Goal: Obtain resource: Download file/media

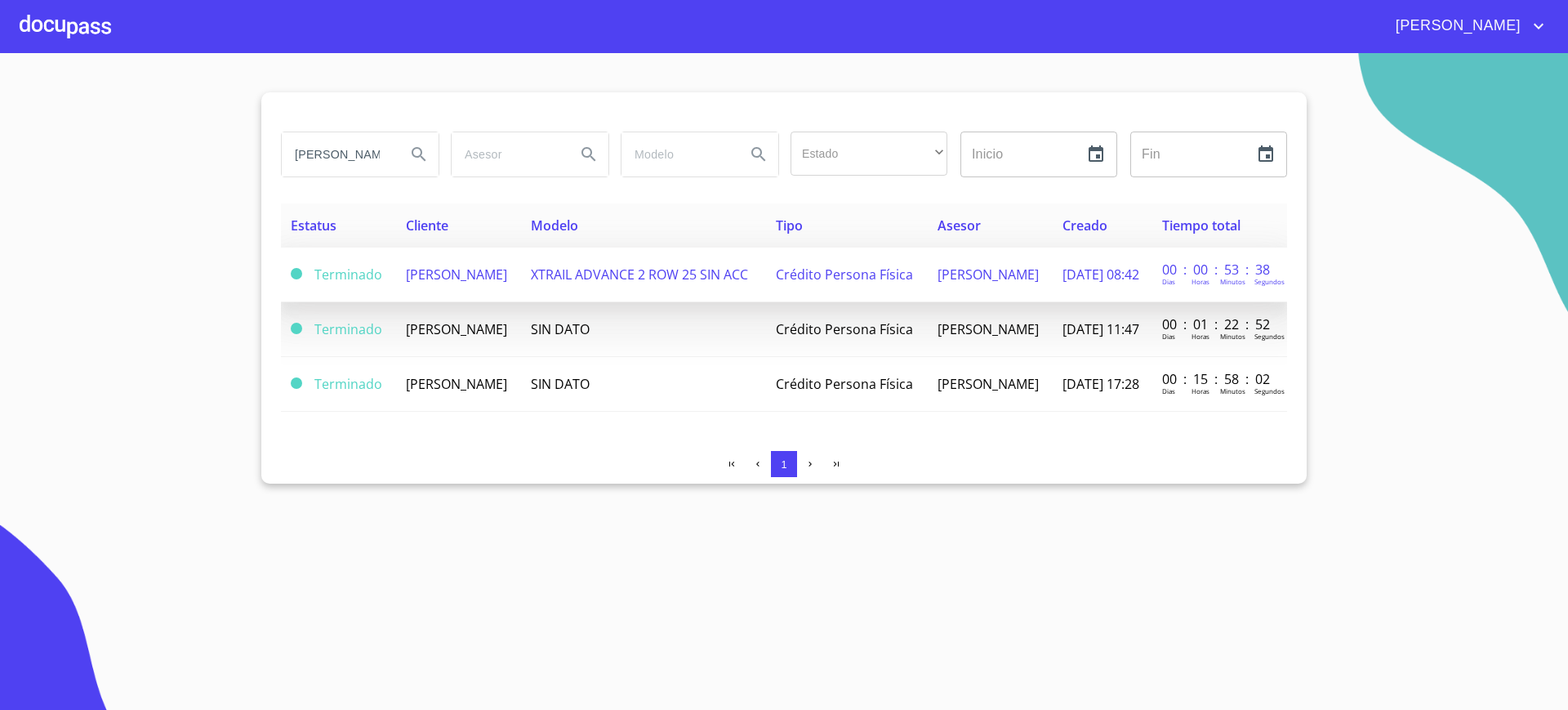
click at [489, 281] on span "[PERSON_NAME]" at bounding box center [457, 275] width 101 height 18
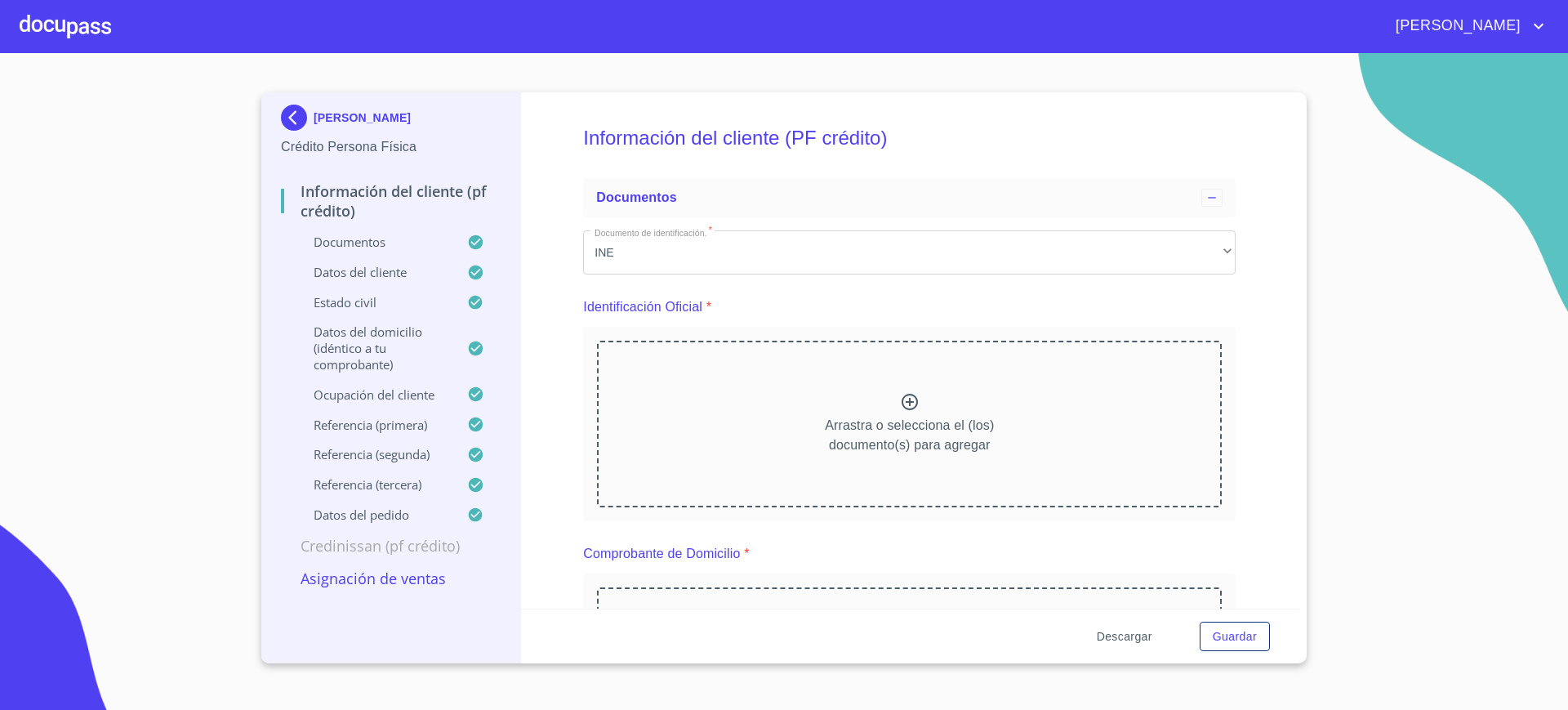
click at [1126, 636] on span "Descargar" at bounding box center [1124, 636] width 56 height 20
